Goal: Use online tool/utility: Use online tool/utility

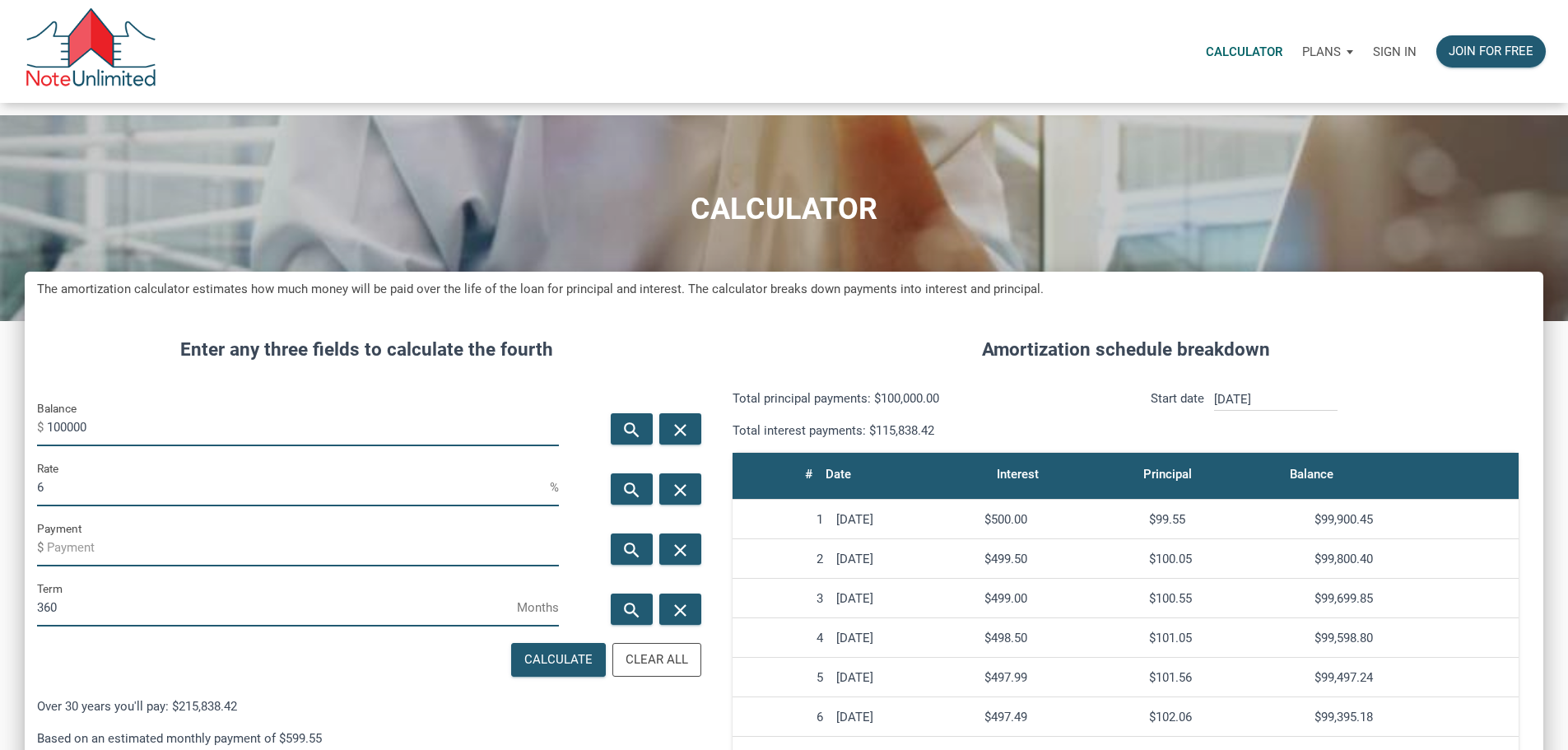
scroll to position [1006, 1494]
click at [1315, 411] on input "[DATE]" at bounding box center [1276, 399] width 123 height 23
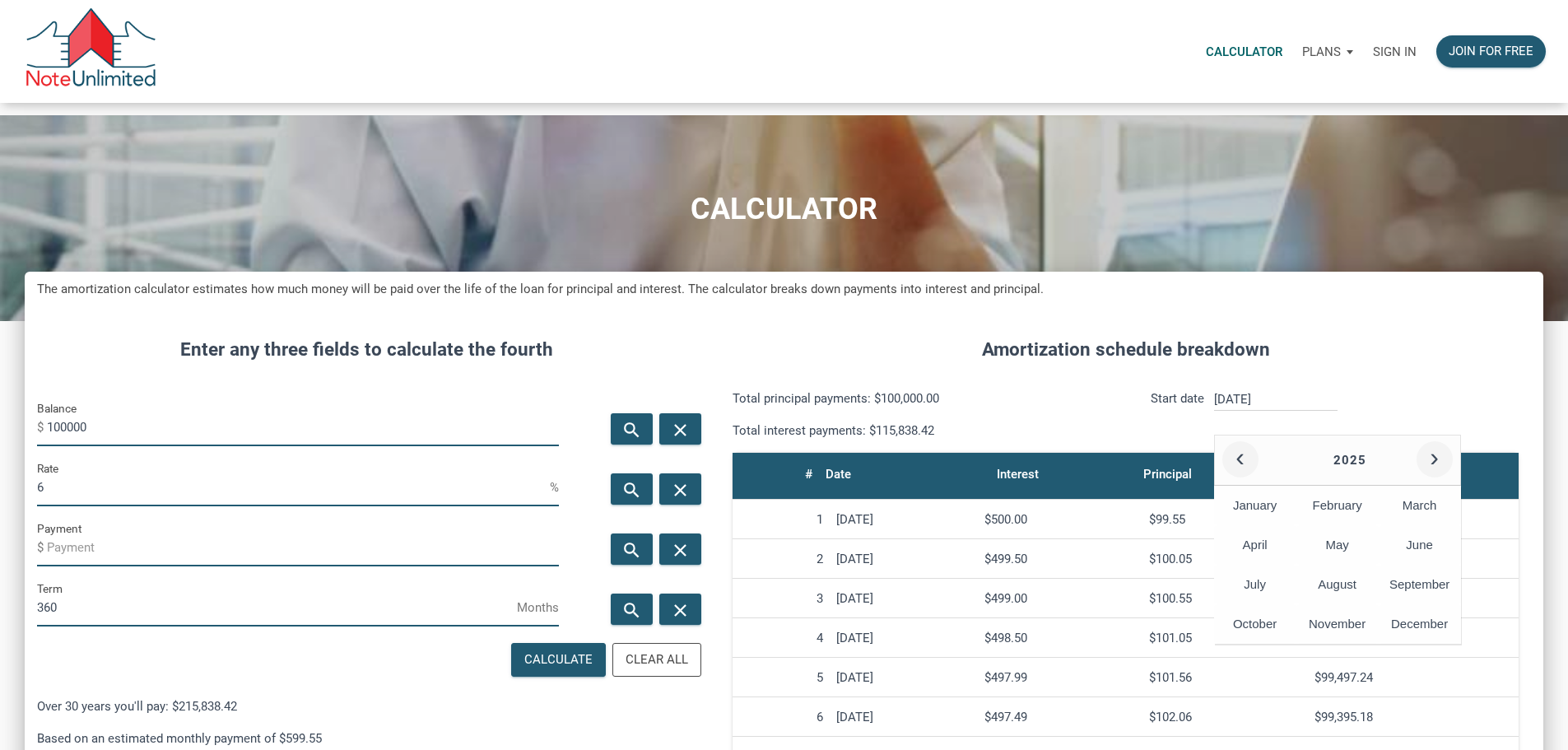
click at [1319, 411] on input "[DATE]" at bounding box center [1276, 399] width 123 height 23
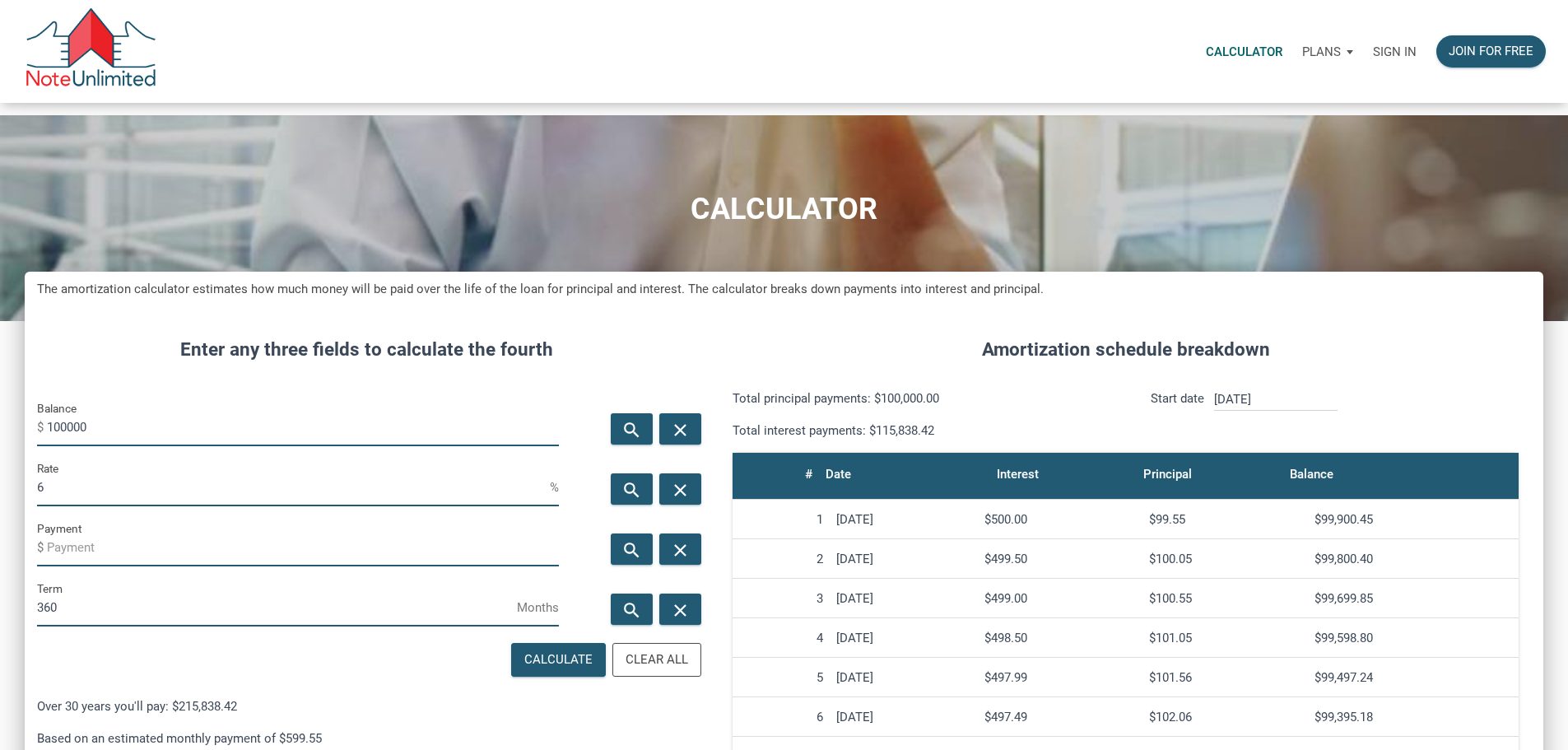
click at [1363, 45] on div "Sign in" at bounding box center [1394, 51] width 63 height 52
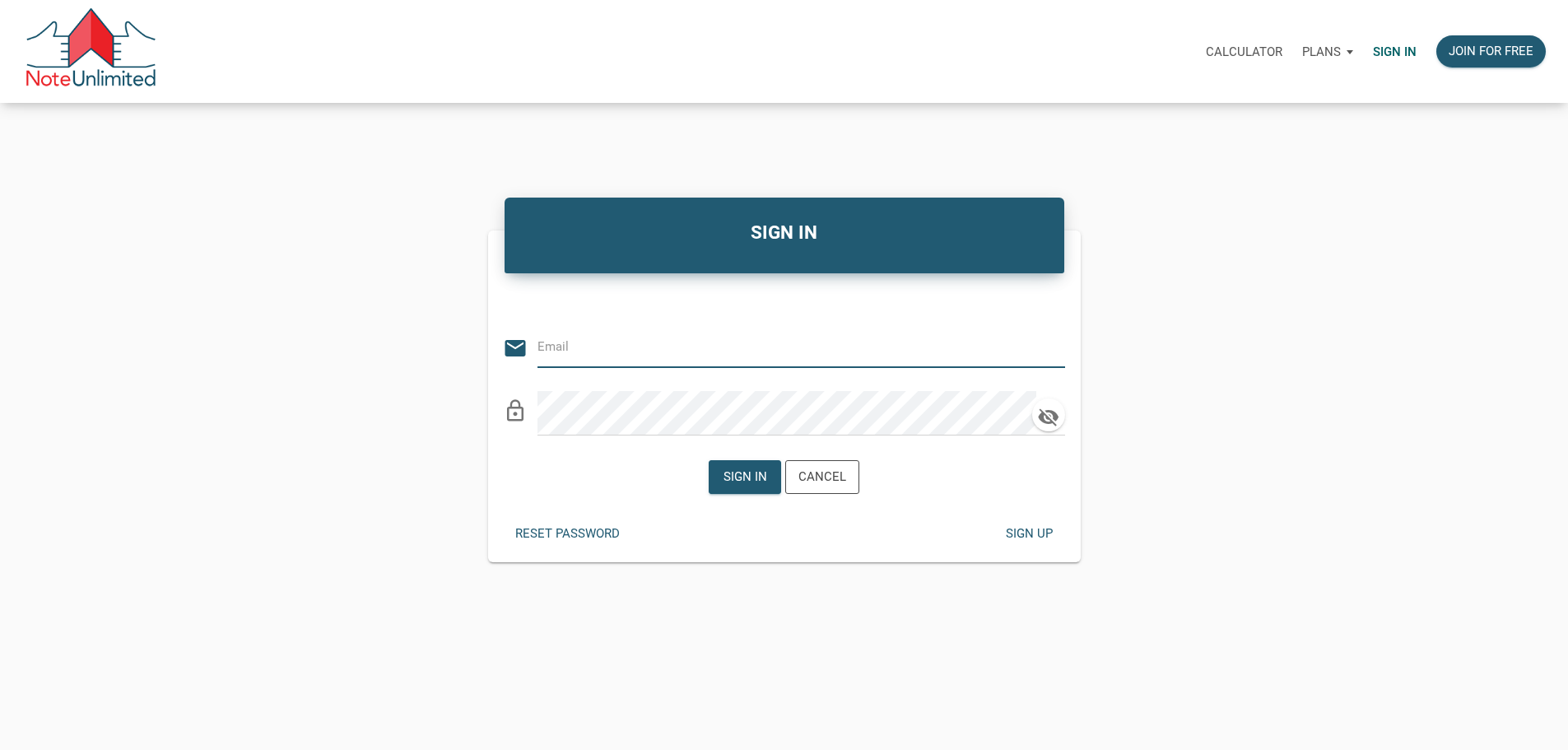
type input "[EMAIL_ADDRESS][DOMAIN_NAME]"
click at [762, 487] on div "Sign in" at bounding box center [745, 477] width 43 height 19
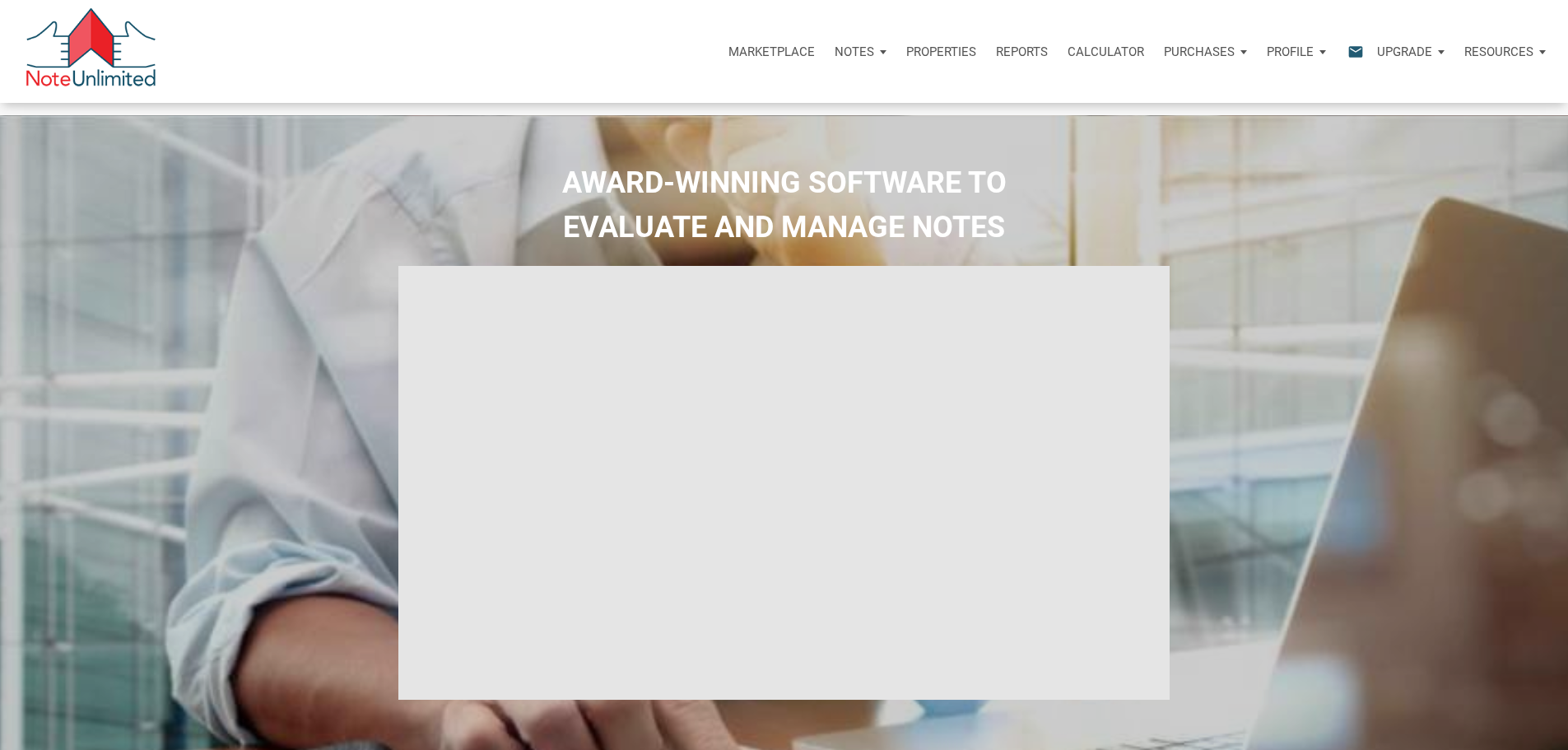
select select
type input "Introduction to new features"
select select
click at [1068, 54] on p "Calculator" at bounding box center [1106, 52] width 77 height 14
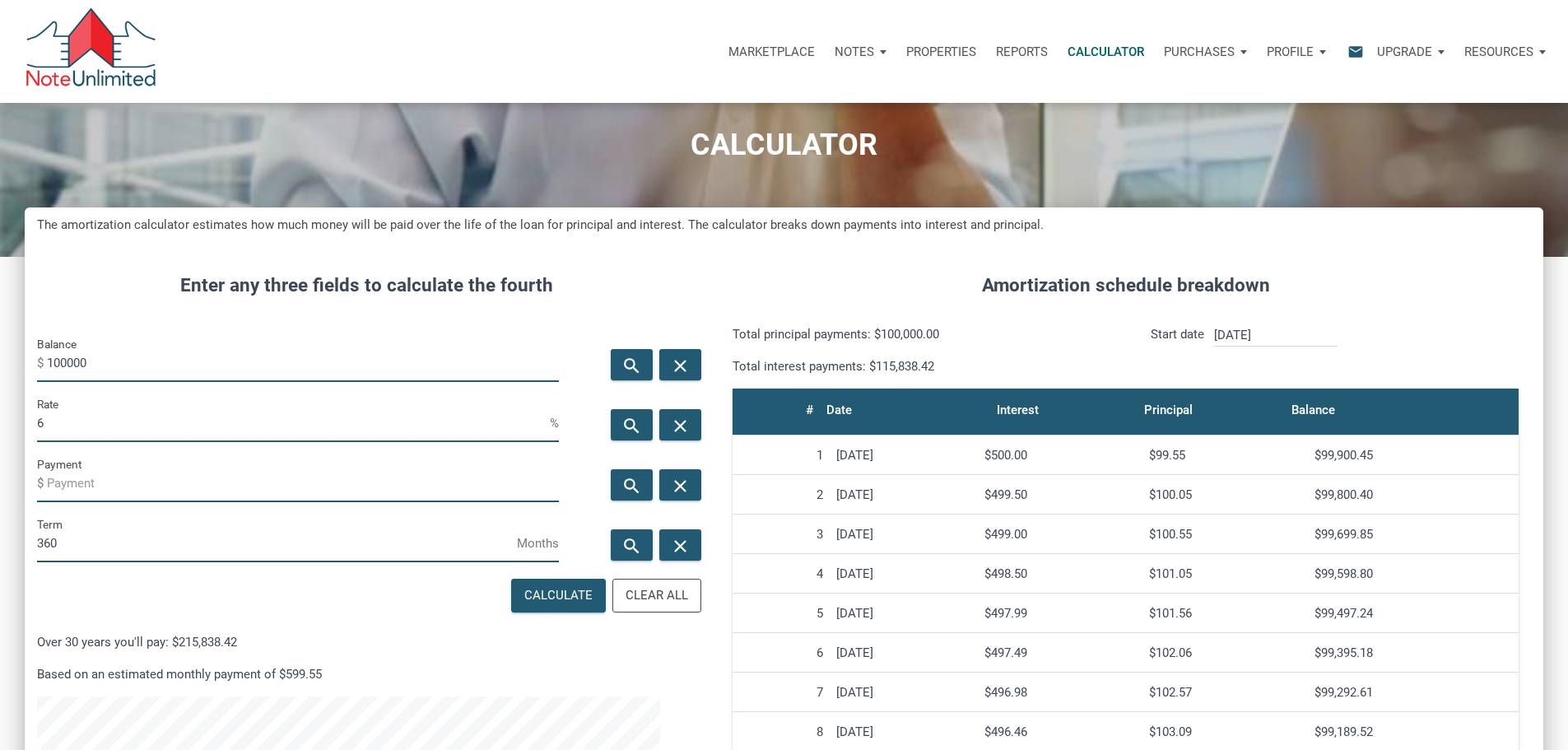
scroll to position [165, 0]
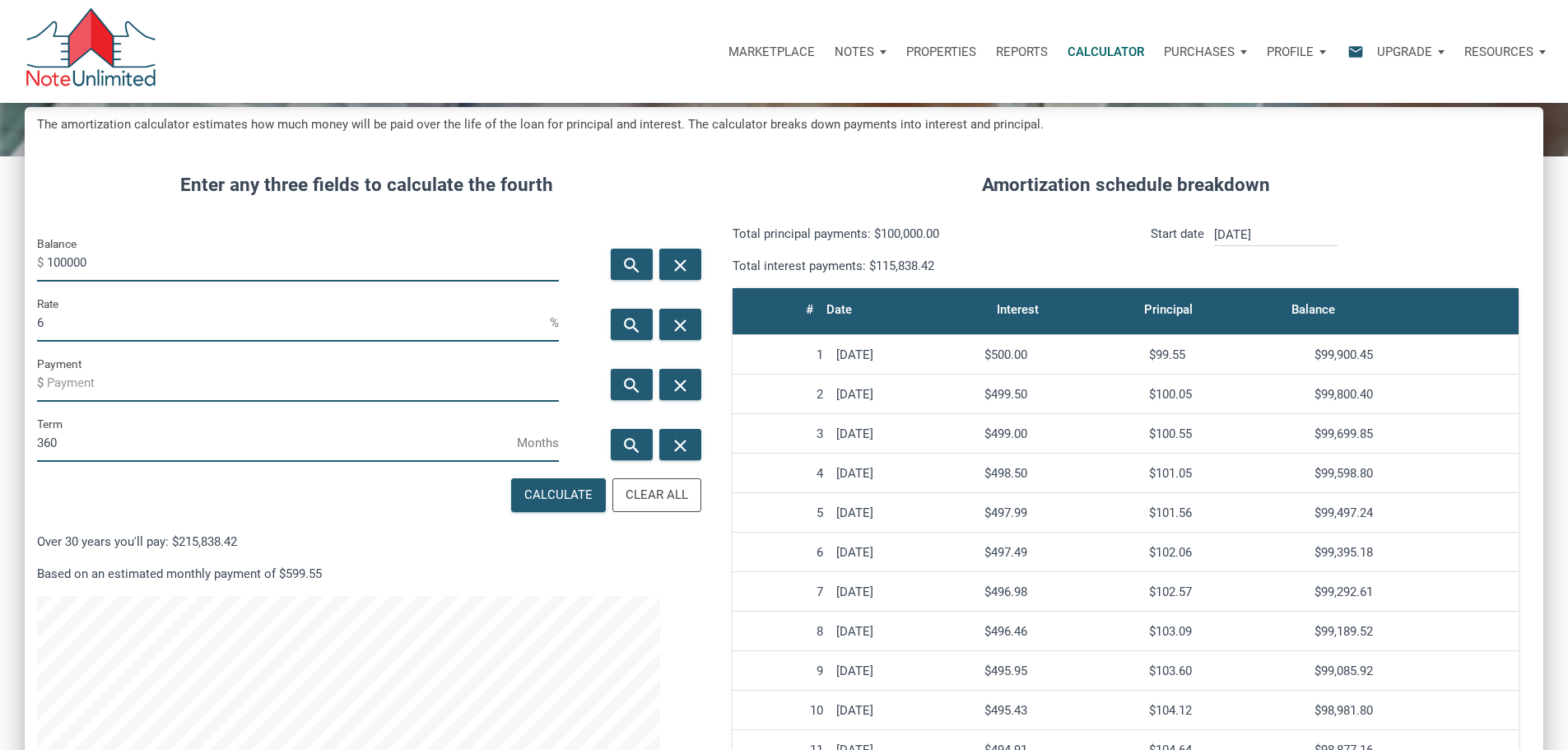
click at [1318, 246] on input "[DATE]" at bounding box center [1276, 234] width 123 height 23
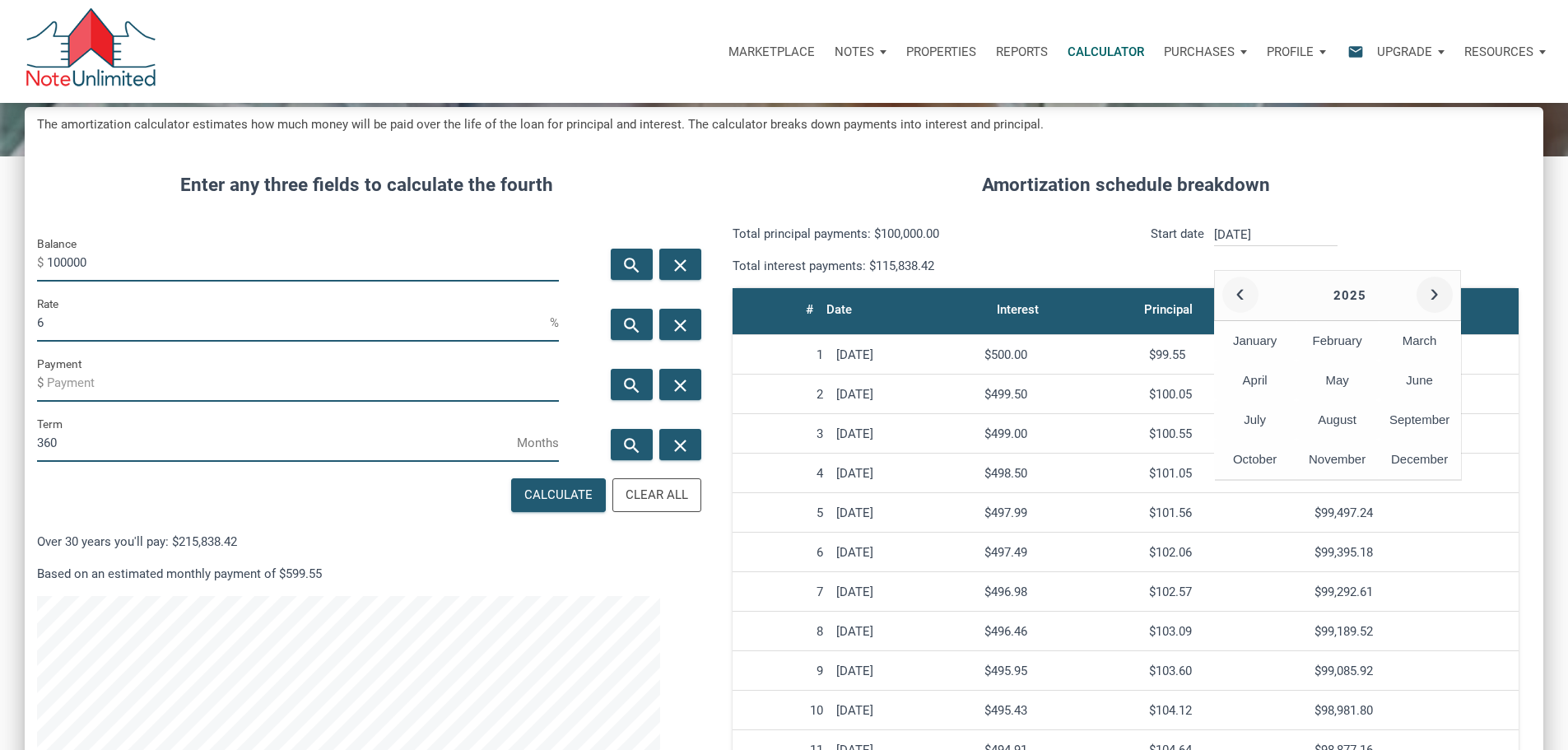
click at [1259, 313] on button "‹" at bounding box center [1240, 295] width 36 height 36
click at [1250, 313] on button "‹" at bounding box center [1240, 295] width 36 height 36
click at [1378, 400] on div "May" at bounding box center [1337, 380] width 82 height 40
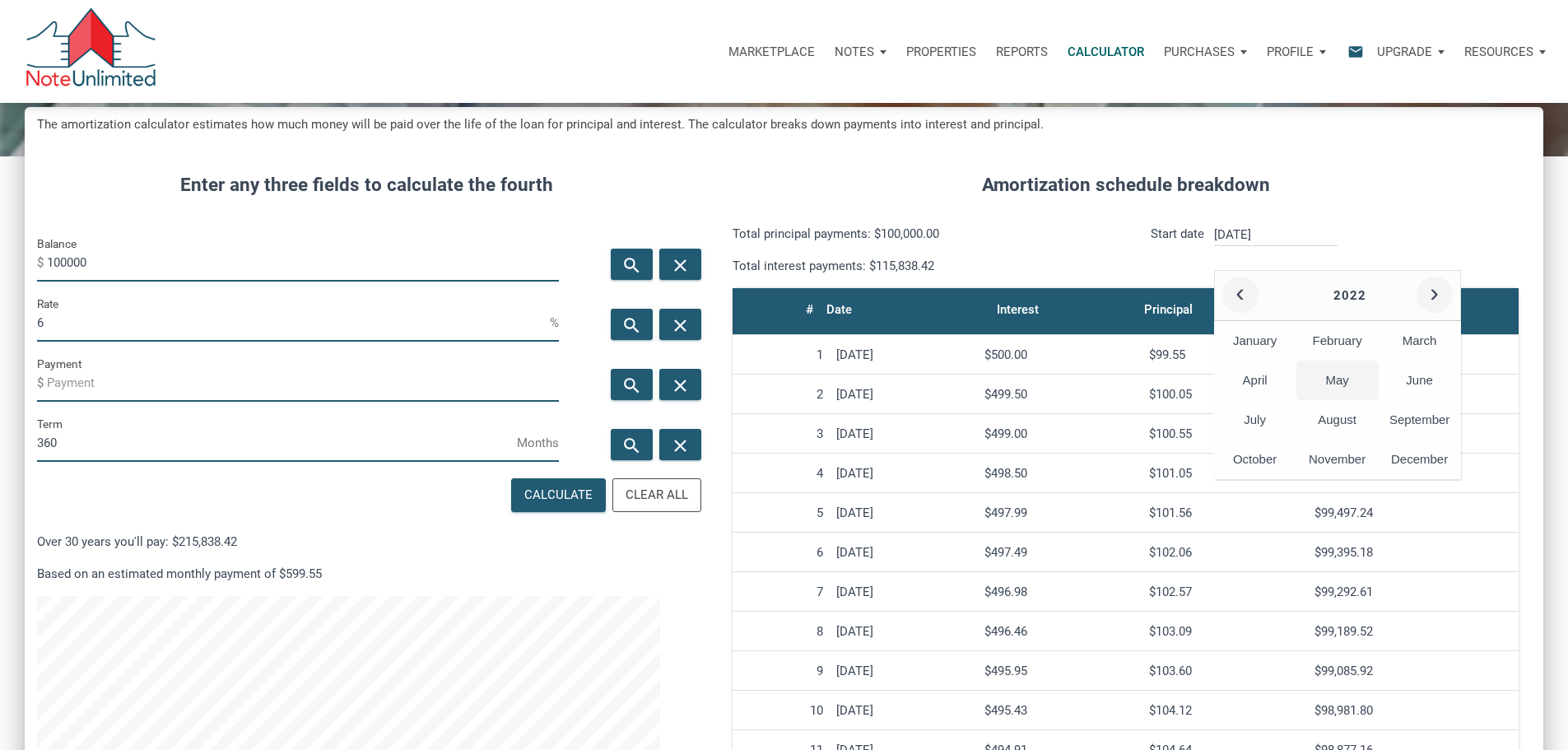
type input "[DATE]"
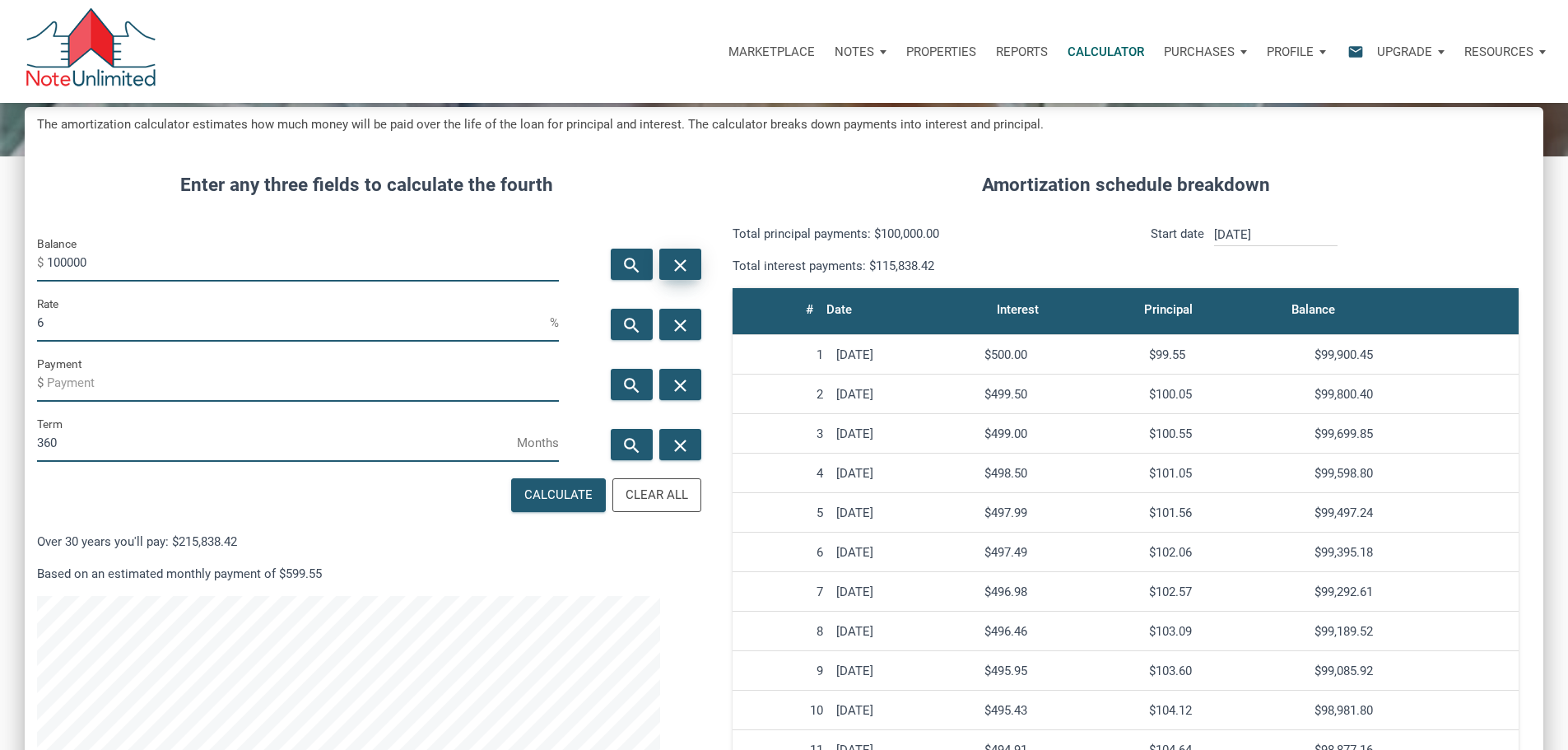
click at [670, 275] on icon "close" at bounding box center [680, 264] width 20 height 21
click at [386, 281] on input "Balance" at bounding box center [303, 262] width 512 height 37
type input "471306"
click at [679, 335] on icon "close" at bounding box center [680, 324] width 20 height 21
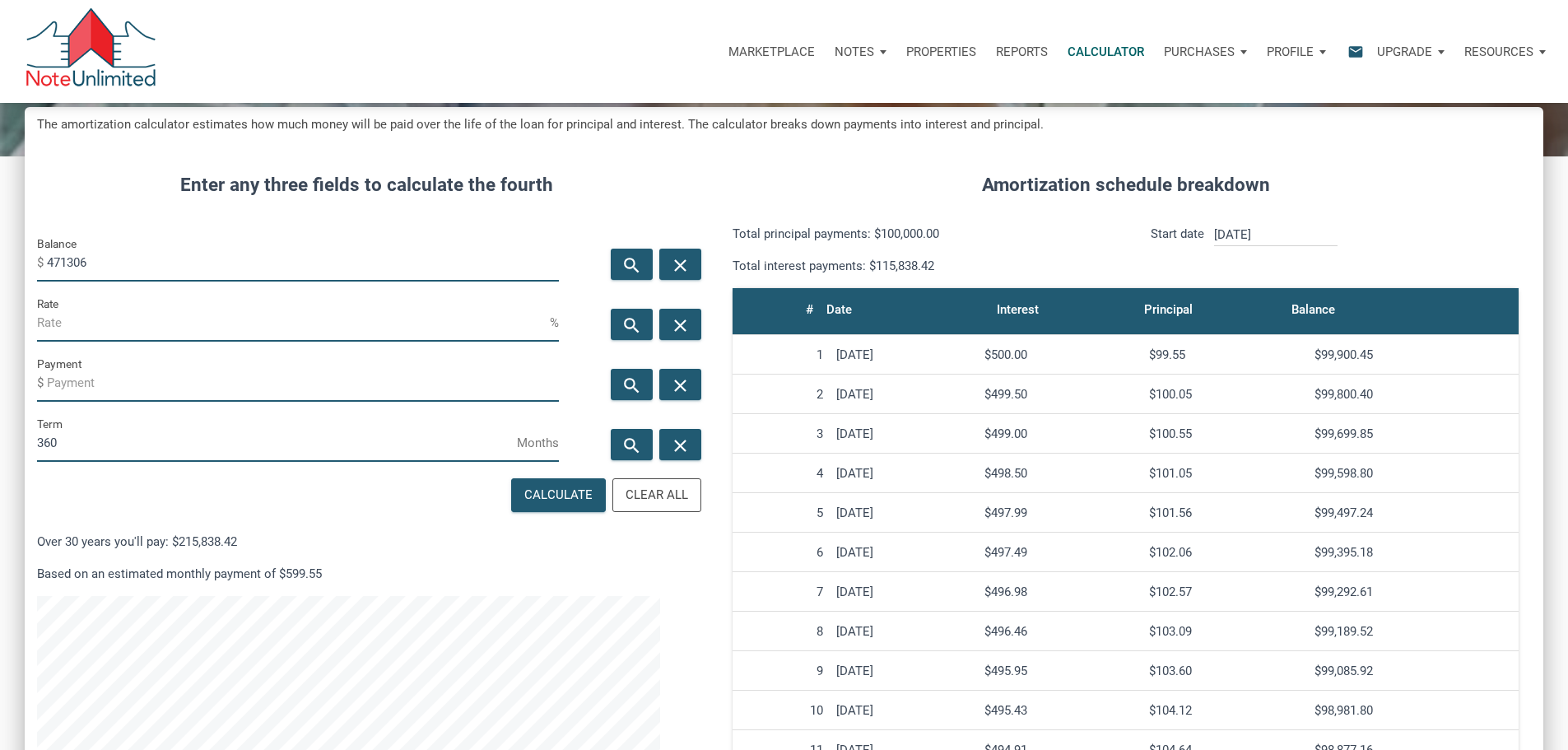
click at [251, 341] on input "Rate" at bounding box center [293, 323] width 513 height 37
type input "4.125"
click at [529, 505] on div "Calculate" at bounding box center [557, 495] width 68 height 19
type input "-2284.18"
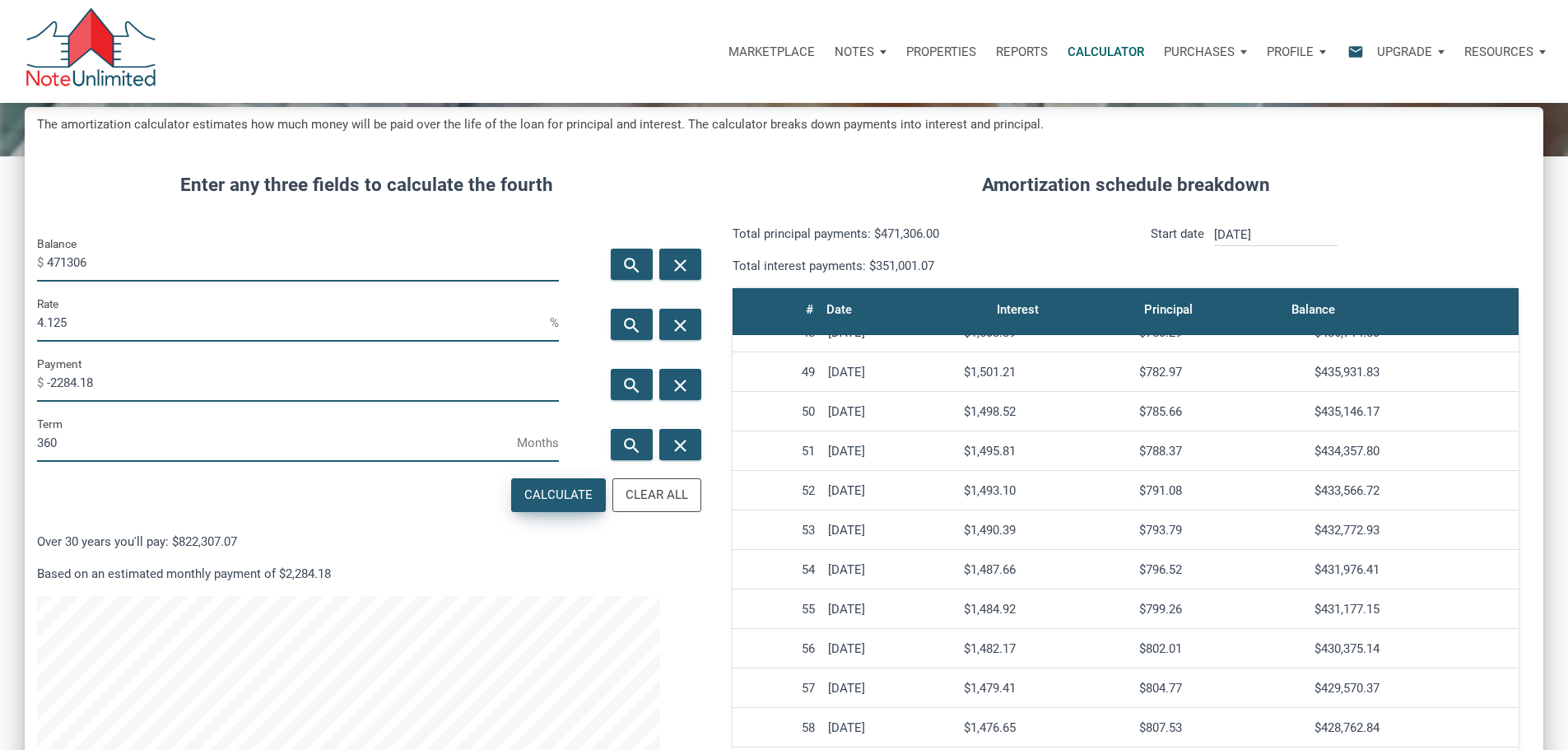
scroll to position [1893, 0]
